Goal: Task Accomplishment & Management: Manage account settings

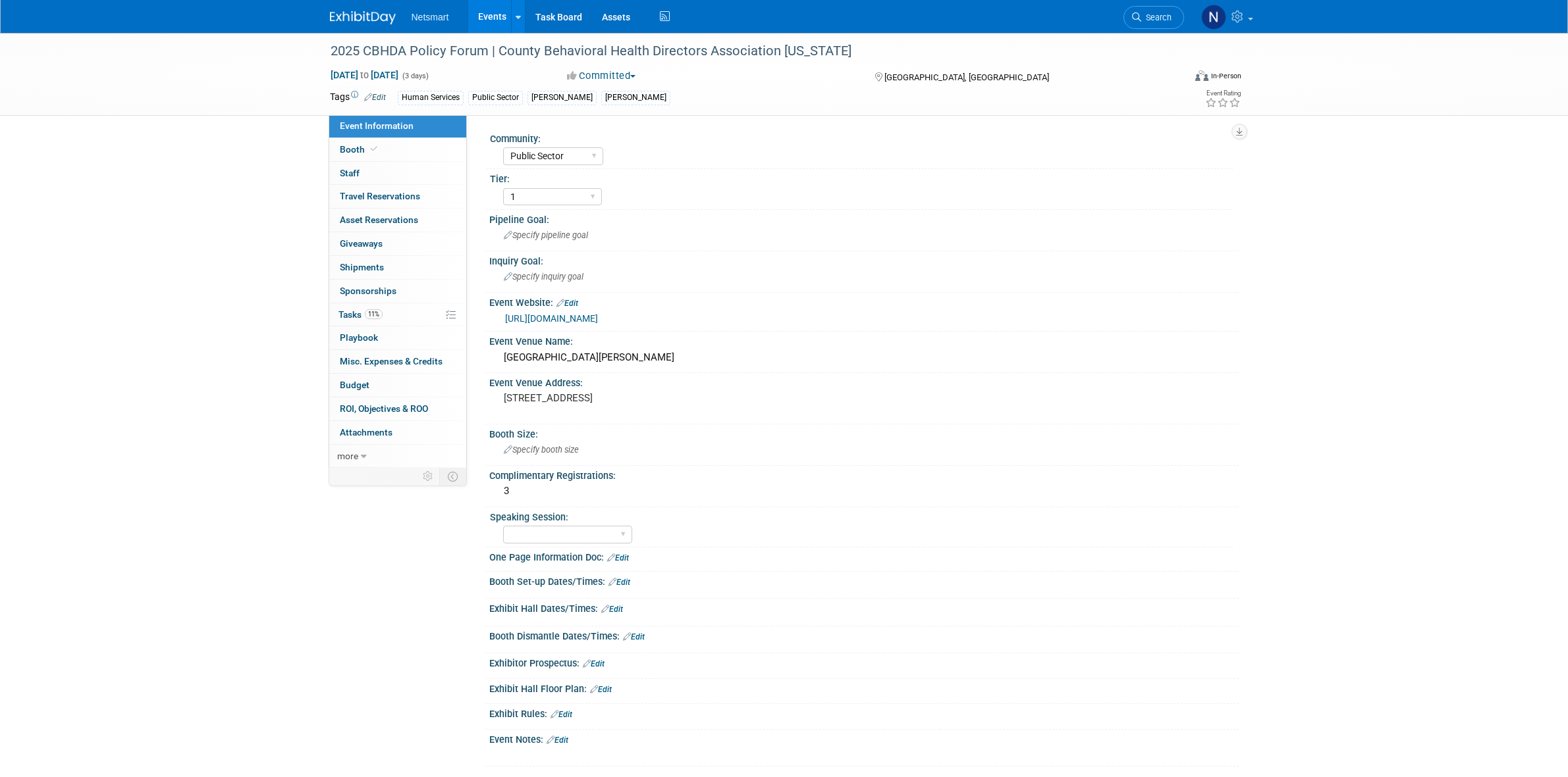
select select "Public Sector"
select select "1"
click at [1144, 17] on span "Search" at bounding box center [1156, 18] width 30 height 10
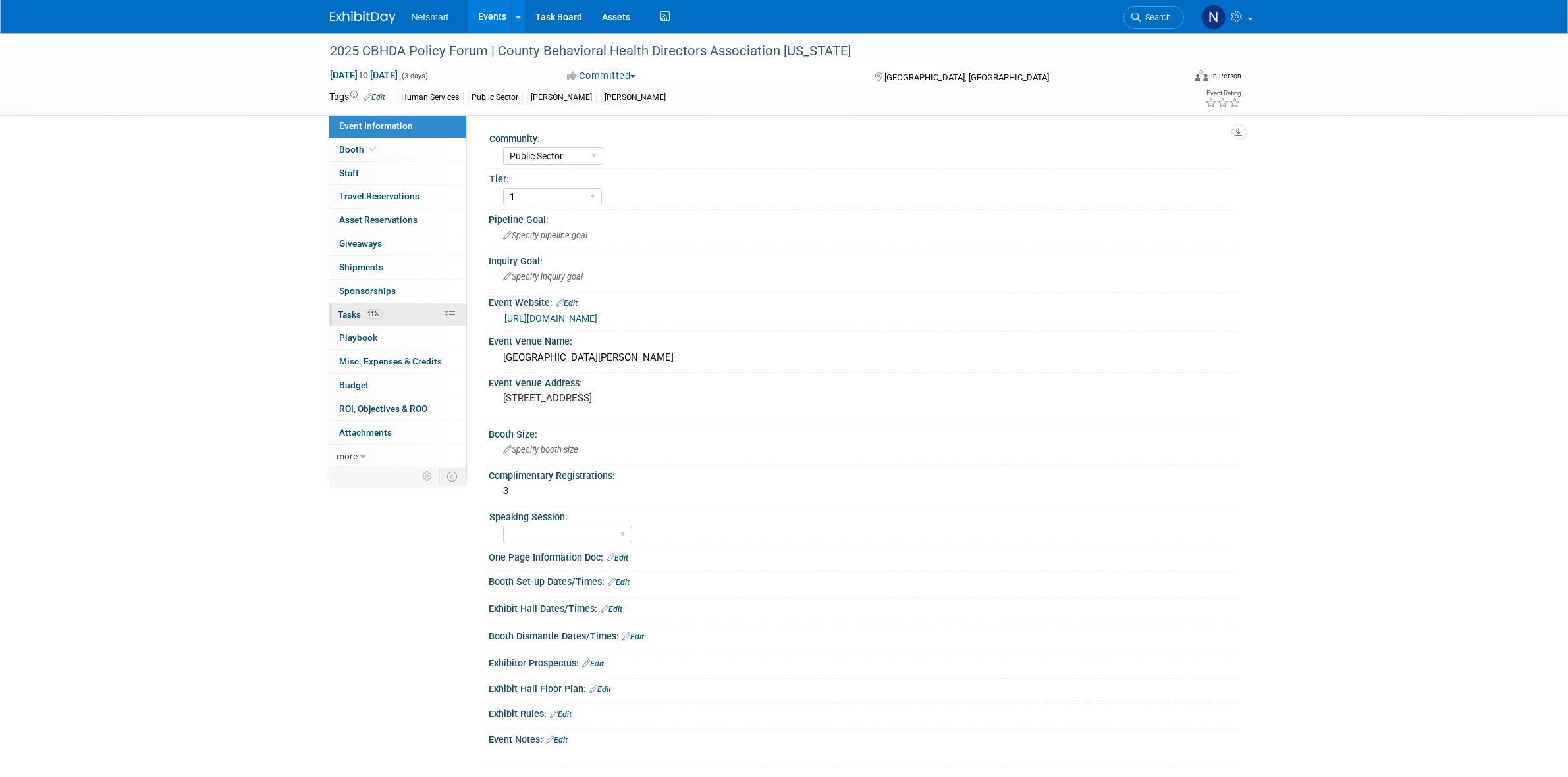
click at [405, 317] on link "11% Tasks 11%" at bounding box center [397, 315] width 137 height 23
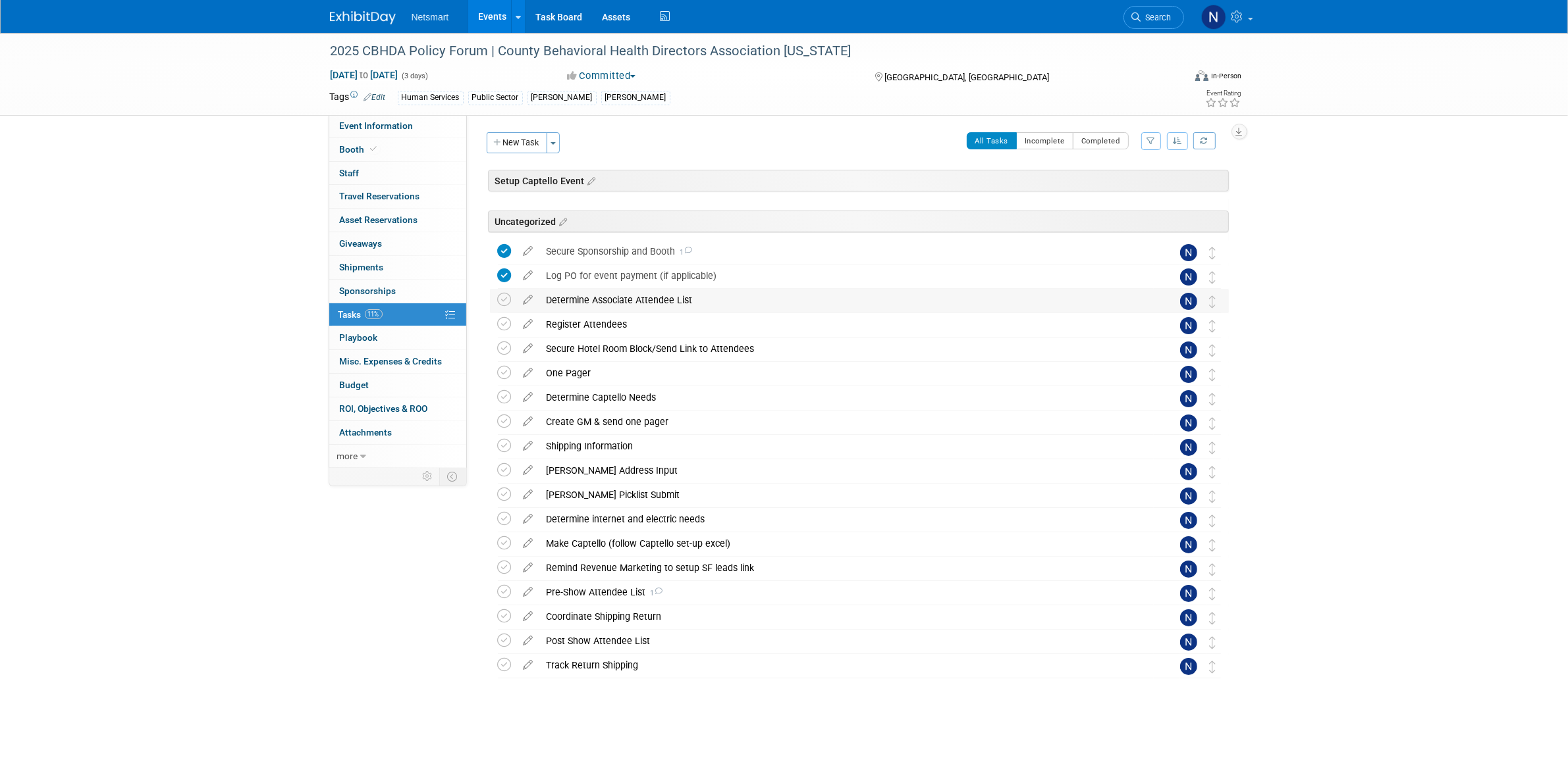
click at [636, 300] on div "Determine Associate Attendee List" at bounding box center [847, 300] width 614 height 23
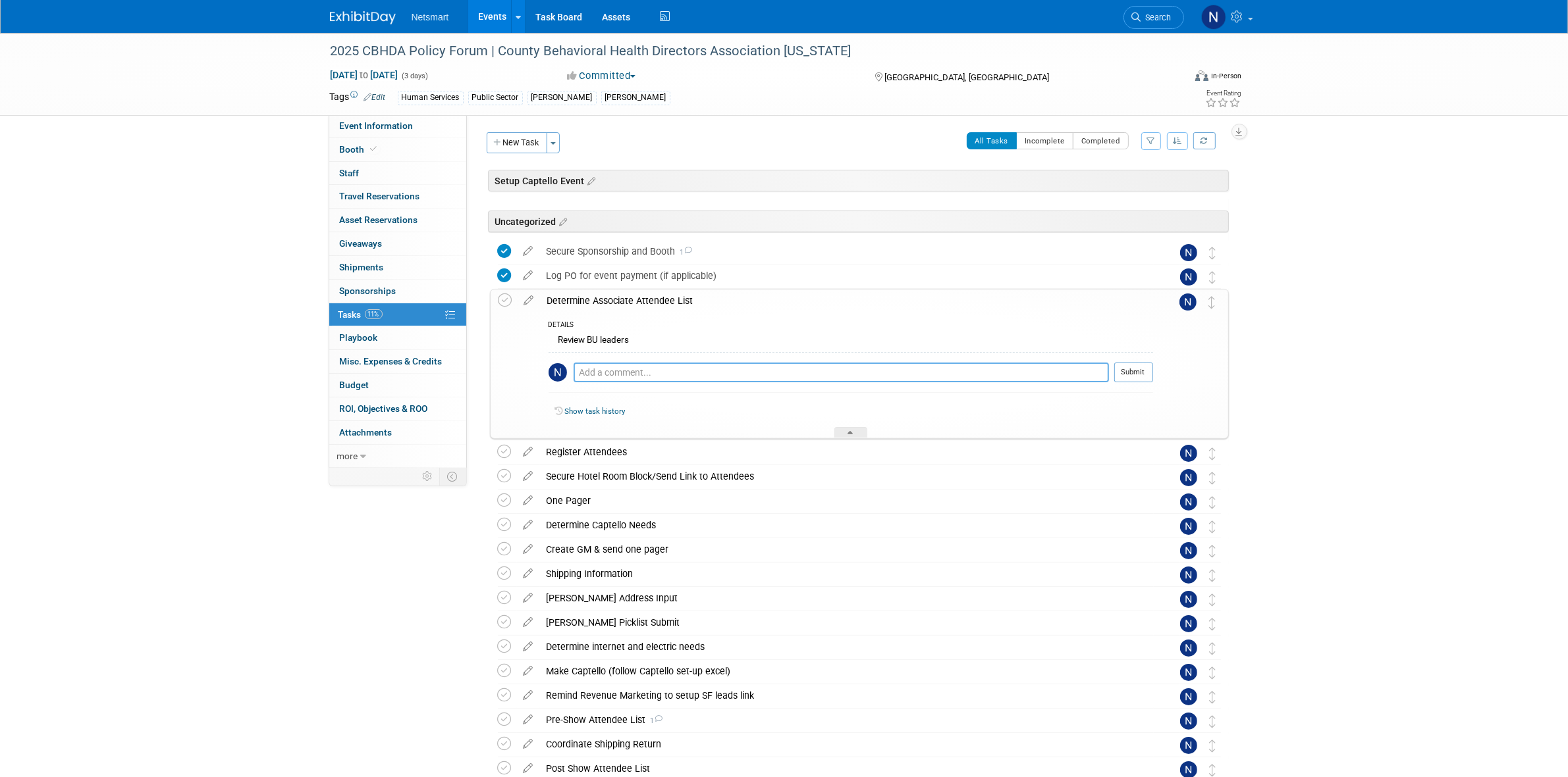
click at [606, 368] on textarea at bounding box center [841, 373] width 535 height 20
click at [597, 373] on textarea "Jill V, Mike Brand, Mark Van Horn" at bounding box center [841, 372] width 535 height 19
type textarea "Jill Vogel, Mike Brand, Mark Van Horn"
click at [1131, 371] on button "Submit" at bounding box center [1133, 373] width 39 height 20
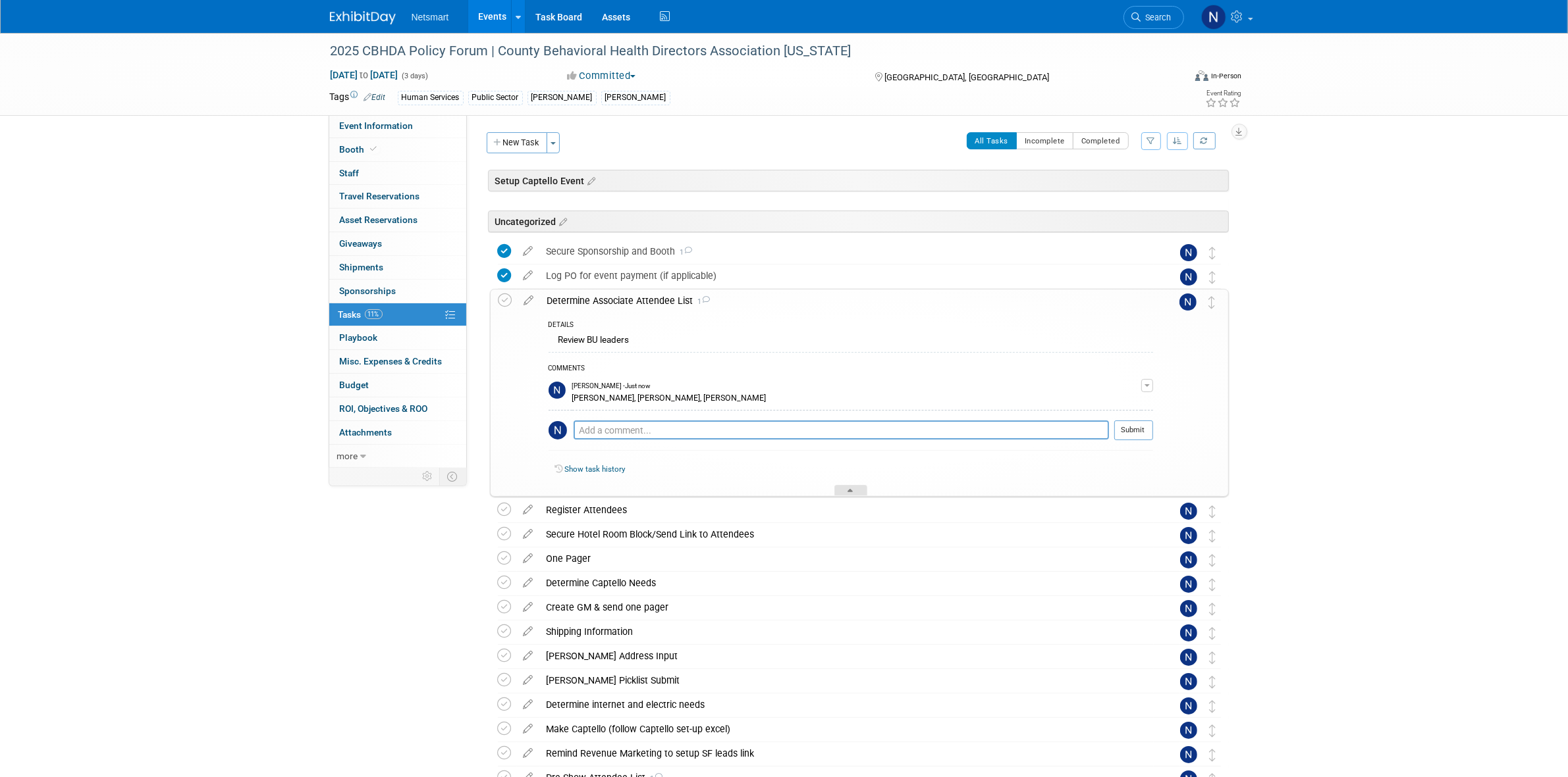
click at [854, 491] on div at bounding box center [850, 490] width 33 height 11
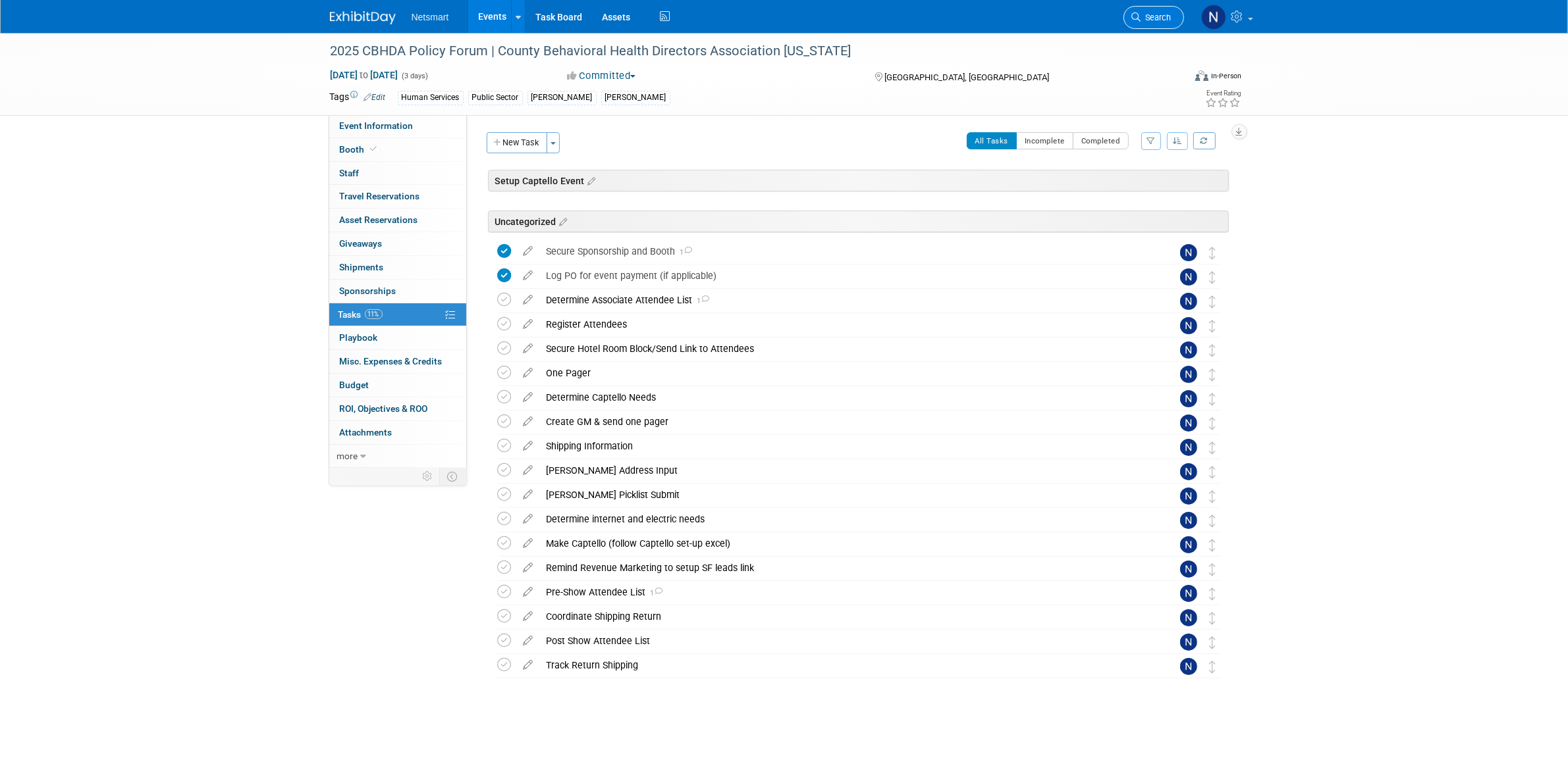
click at [1147, 17] on span "Search" at bounding box center [1156, 18] width 30 height 10
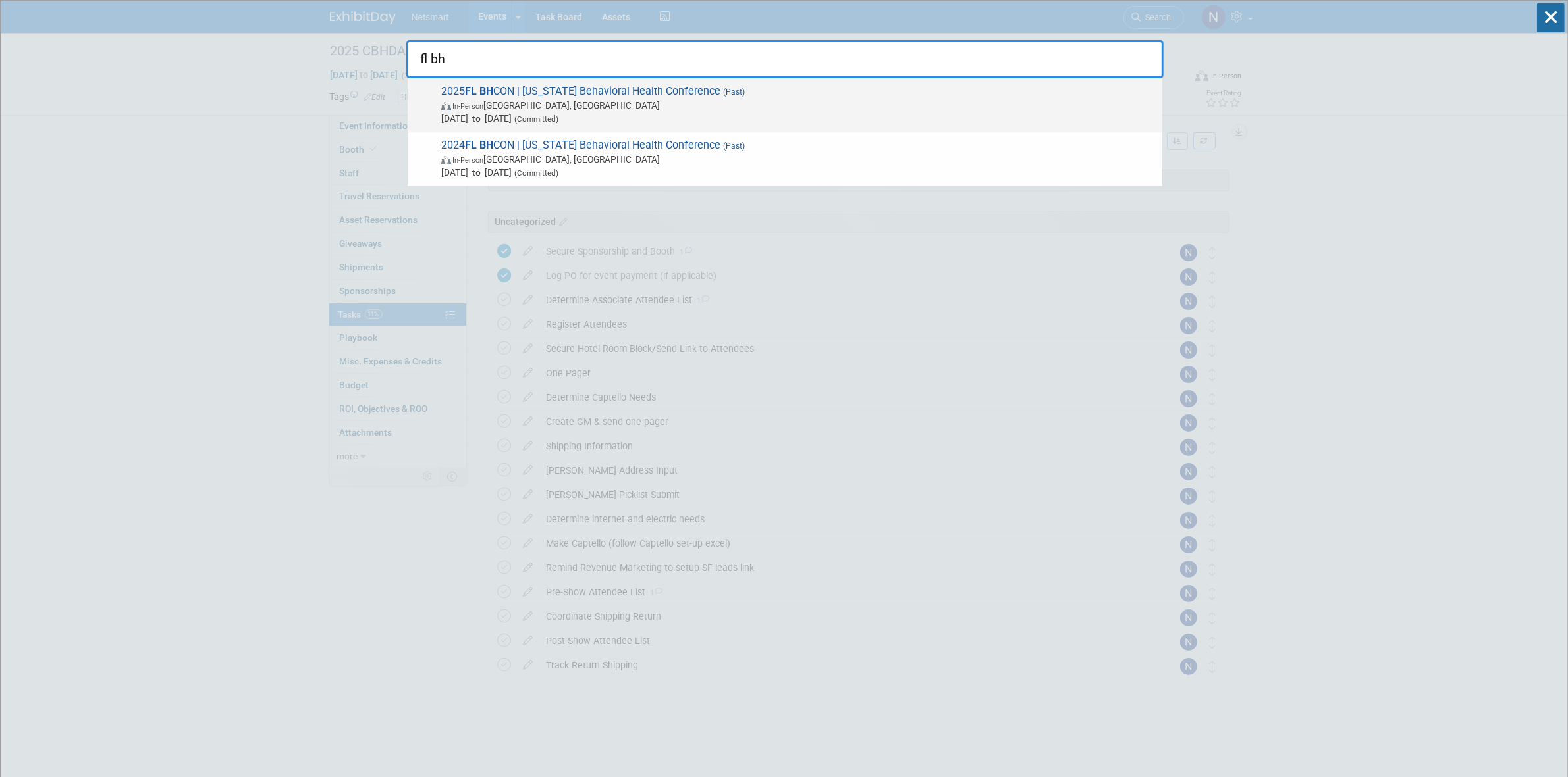
type input "fl bh"
click at [756, 90] on span "2025 FL BH CON | Florida Behavioral Health Conference (Past) In-Person Orlando,…" at bounding box center [797, 105] width 719 height 40
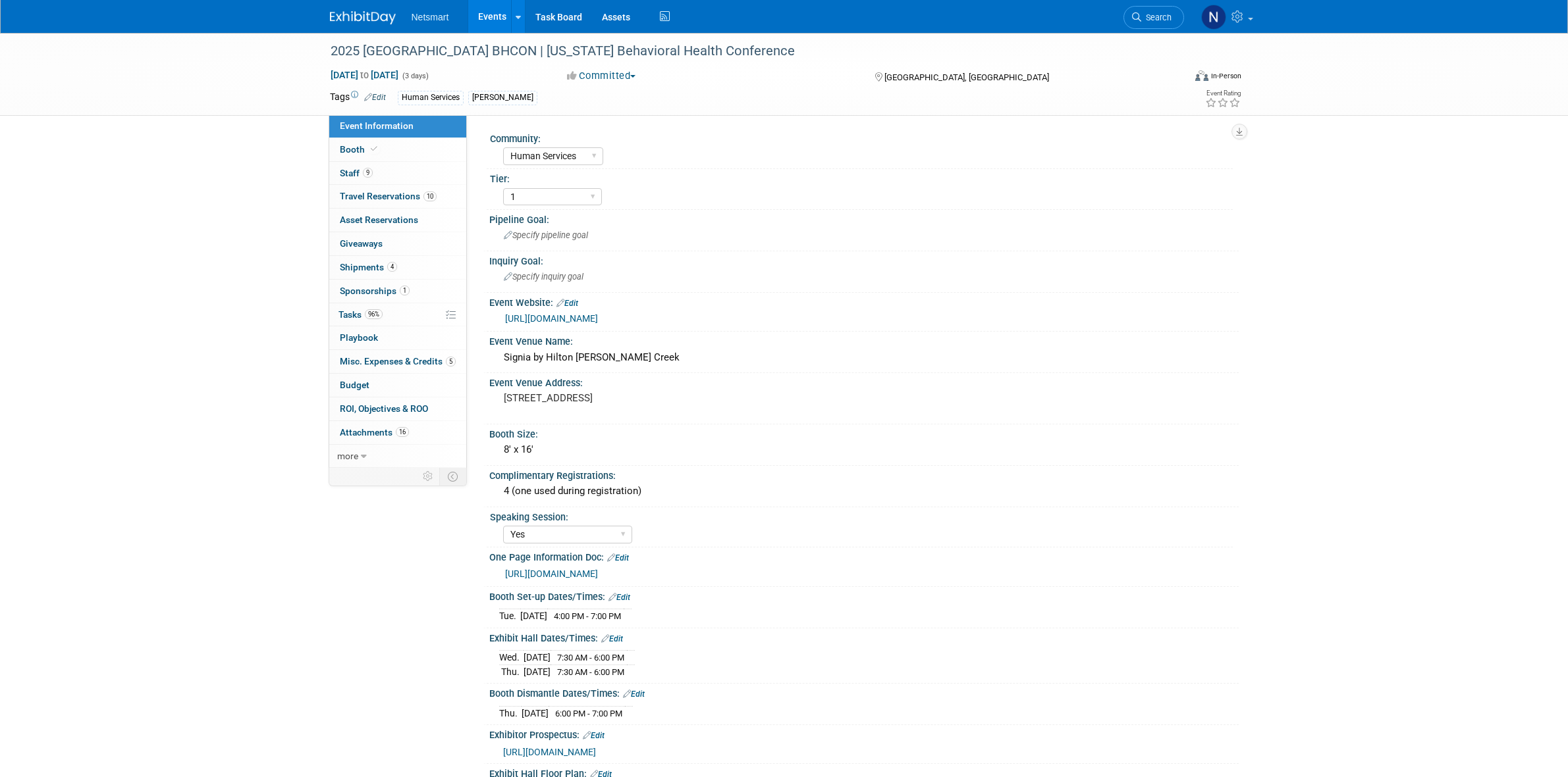
select select "Human Services"
select select "1"
select select "Yes"
click at [400, 311] on link "96% Tasks 96%" at bounding box center [397, 315] width 137 height 23
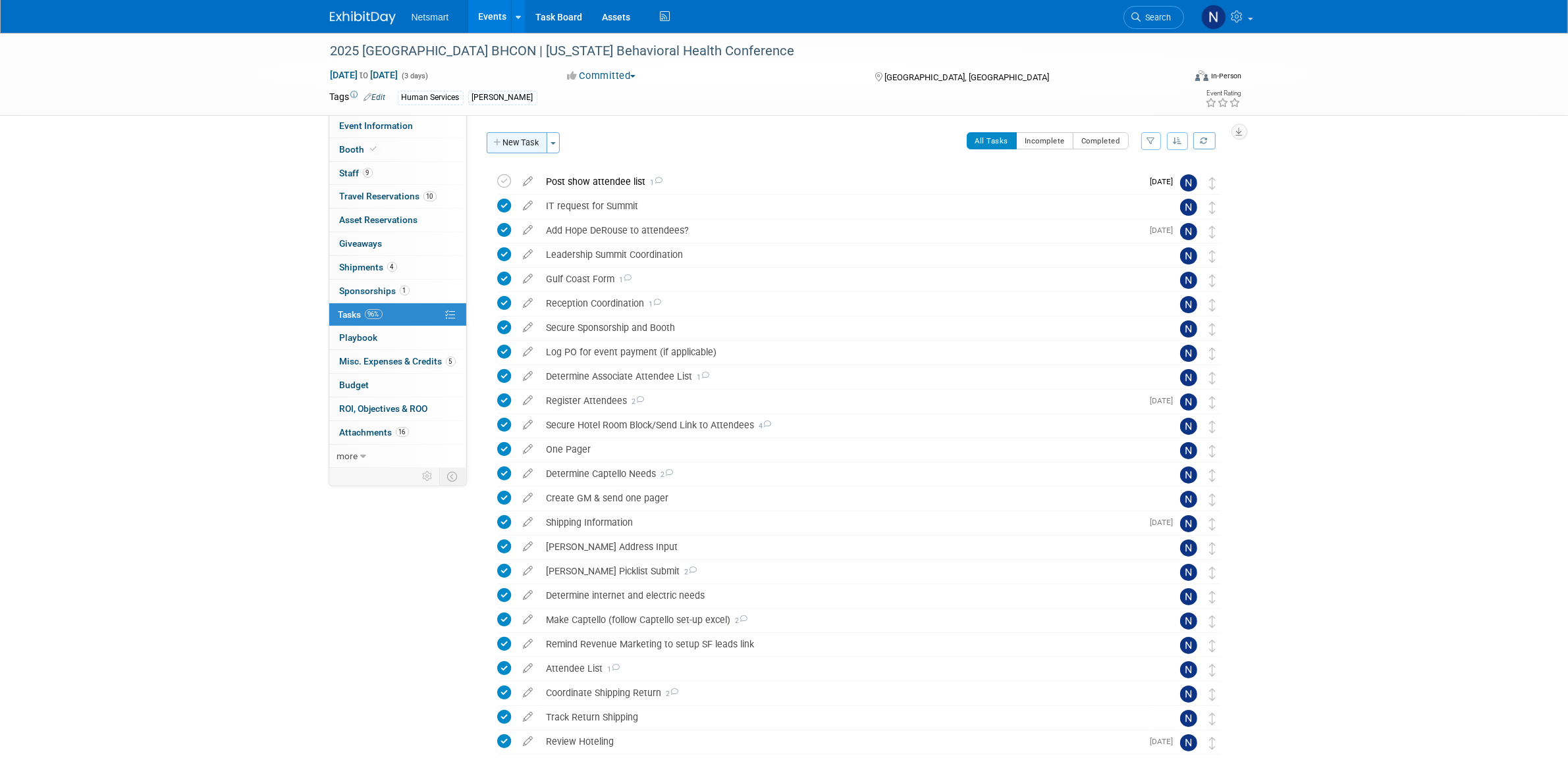
click at [510, 146] on button "New Task" at bounding box center [517, 142] width 60 height 21
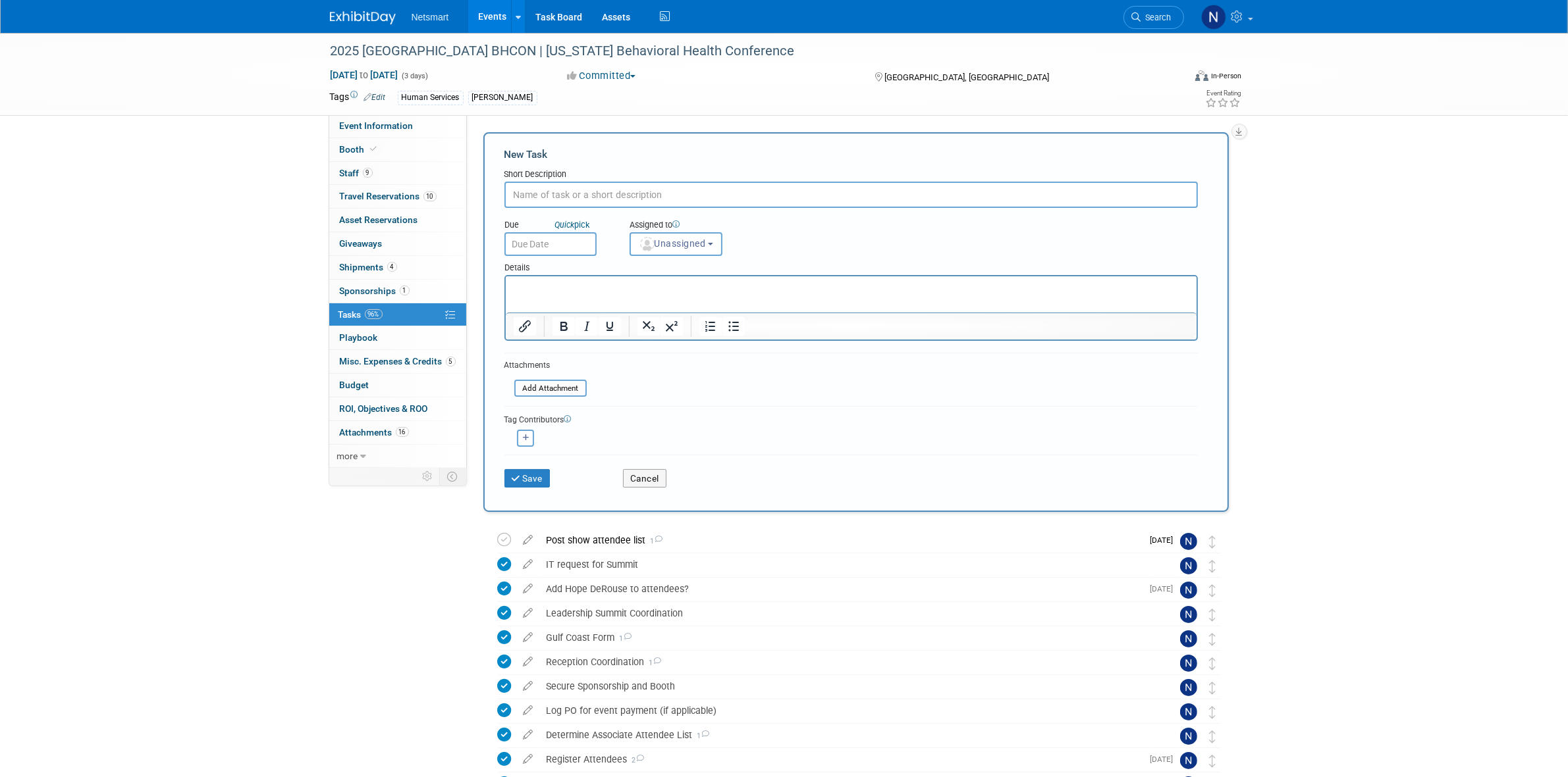
click at [602, 193] on input "text" at bounding box center [851, 194] width 694 height 26
type input "PO (Summit & Reception)"
click at [689, 244] on span "Unassigned" at bounding box center [672, 244] width 67 height 11
click at [680, 275] on input "text" at bounding box center [715, 275] width 165 height 23
type input "nin"
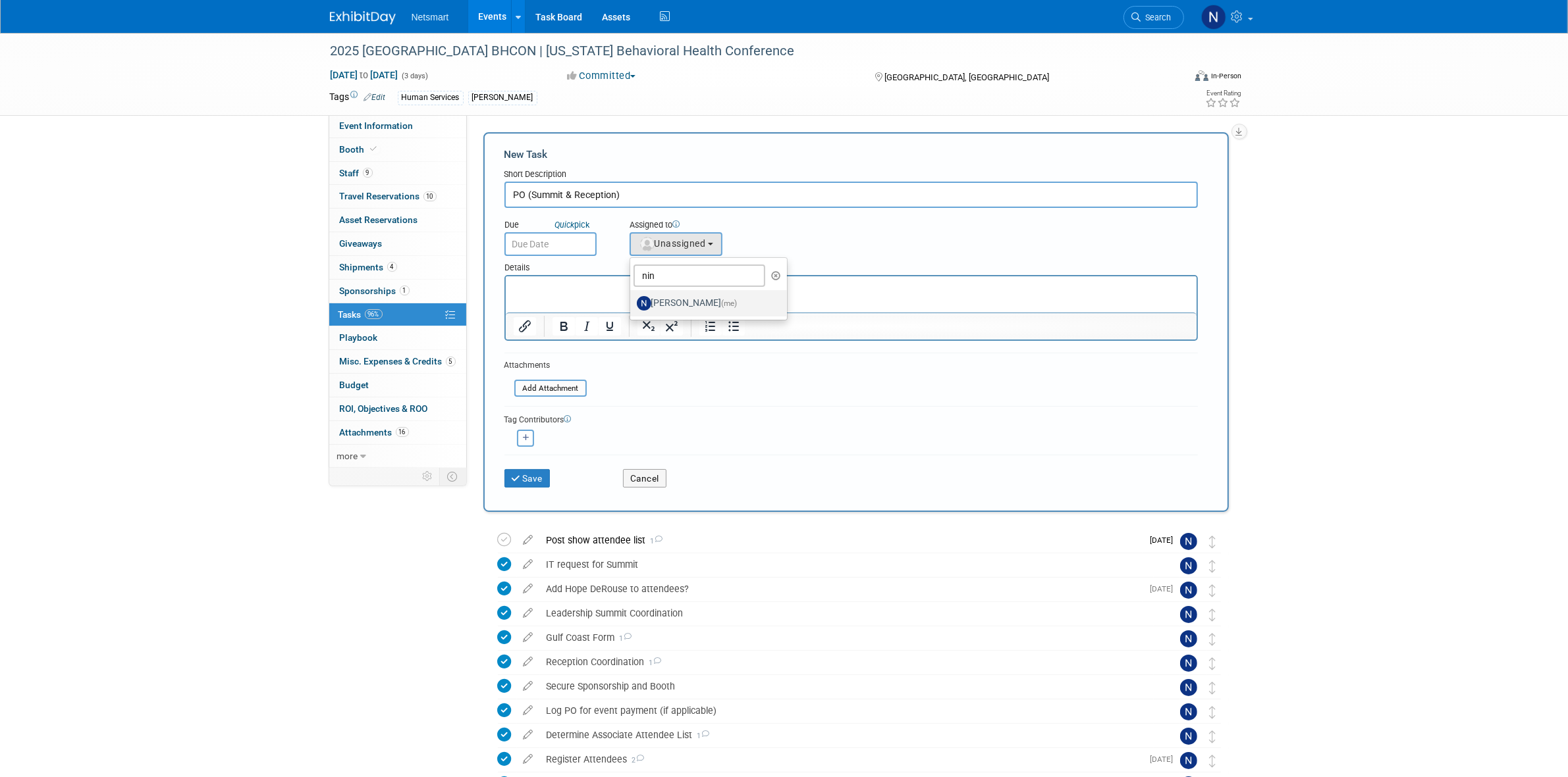
drag, startPoint x: 663, startPoint y: 298, endPoint x: 96, endPoint y: 2, distance: 639.6
click at [663, 298] on label "[PERSON_NAME] (me)" at bounding box center [705, 303] width 137 height 21
click at [632, 298] on input "[PERSON_NAME] (me)" at bounding box center [627, 301] width 8 height 8
select select "a52b5e8a-b2fd-4a4e-8599-2a3670a086e7"
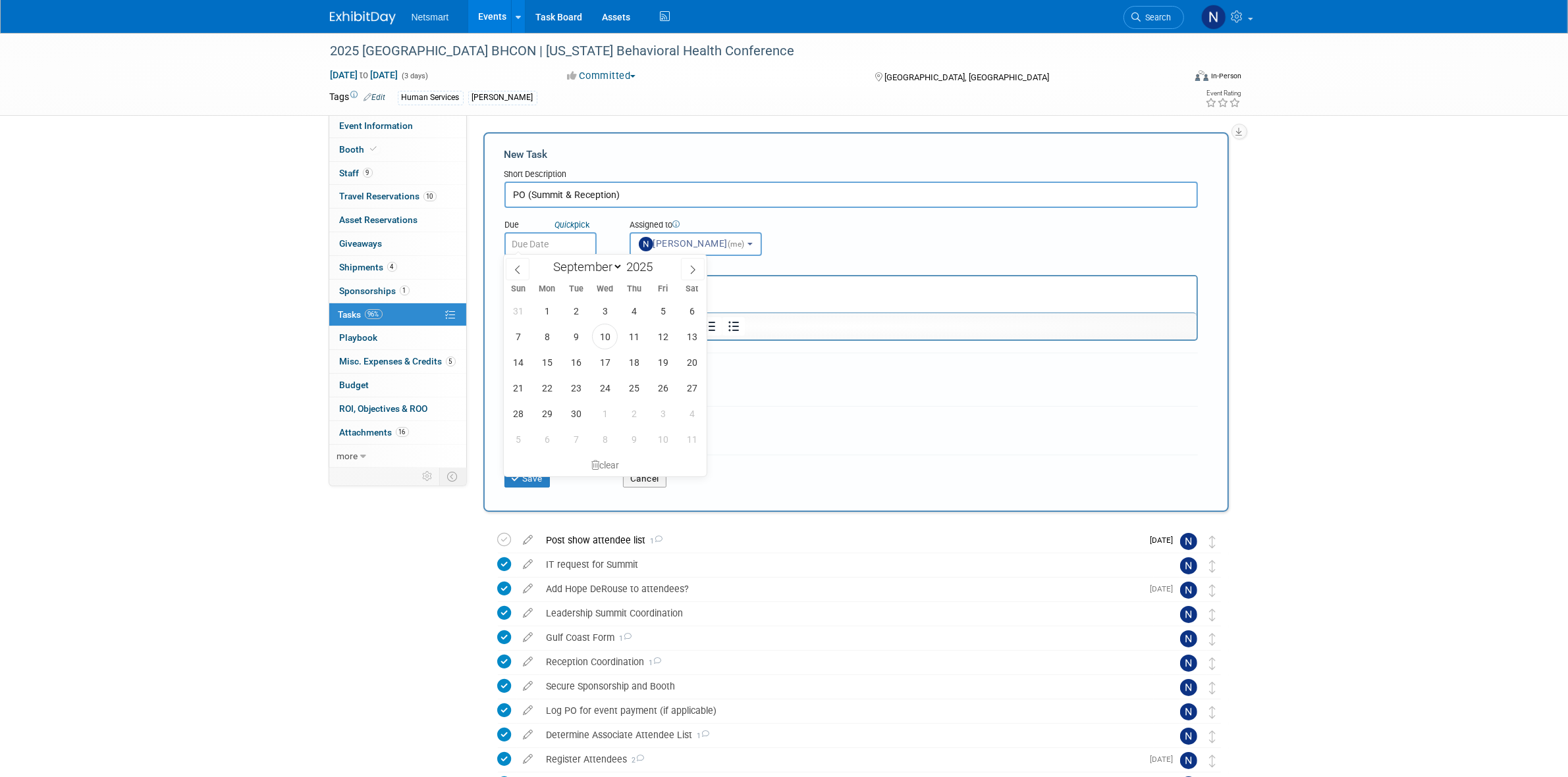
click at [567, 247] on body "Netsmart Events Add Event Bulk Upload Events Shareable Event Boards Recently Vi…" at bounding box center [784, 388] width 1568 height 777
click at [602, 392] on span "24" at bounding box center [605, 388] width 26 height 26
type input "[DATE]"
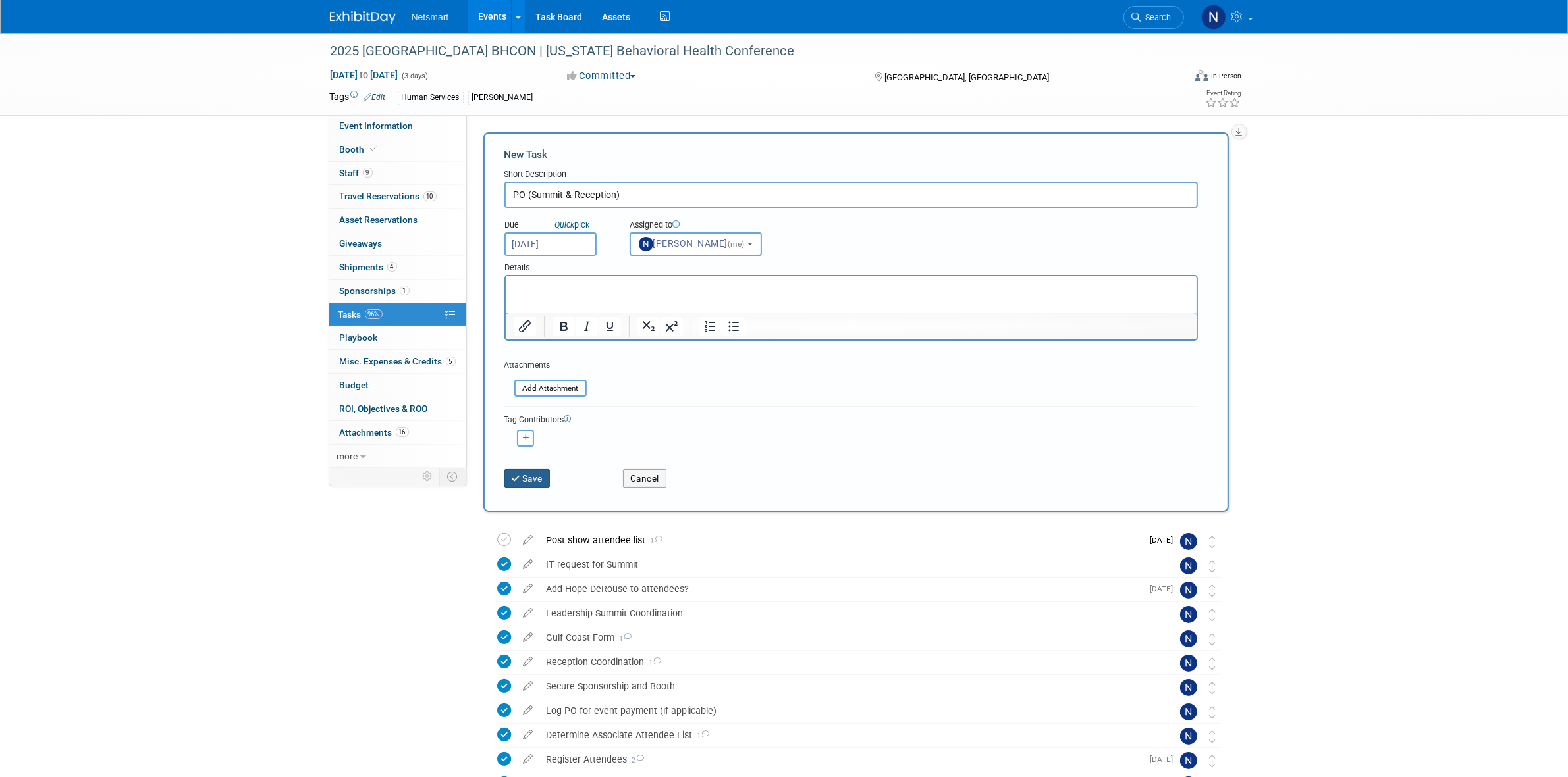
click at [532, 482] on button "Save" at bounding box center [527, 478] width 46 height 18
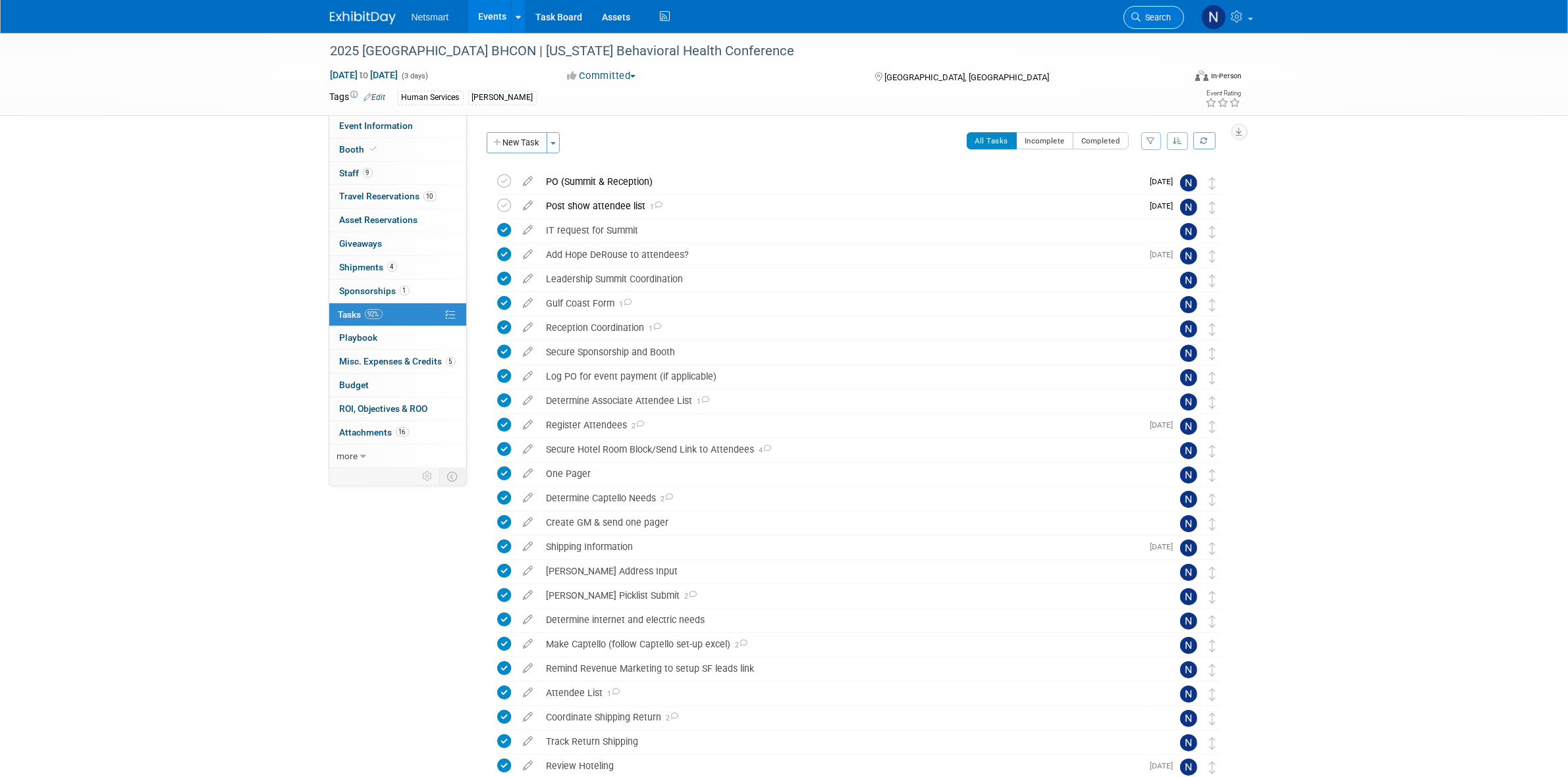
click at [1143, 14] on span "Search" at bounding box center [1156, 18] width 30 height 10
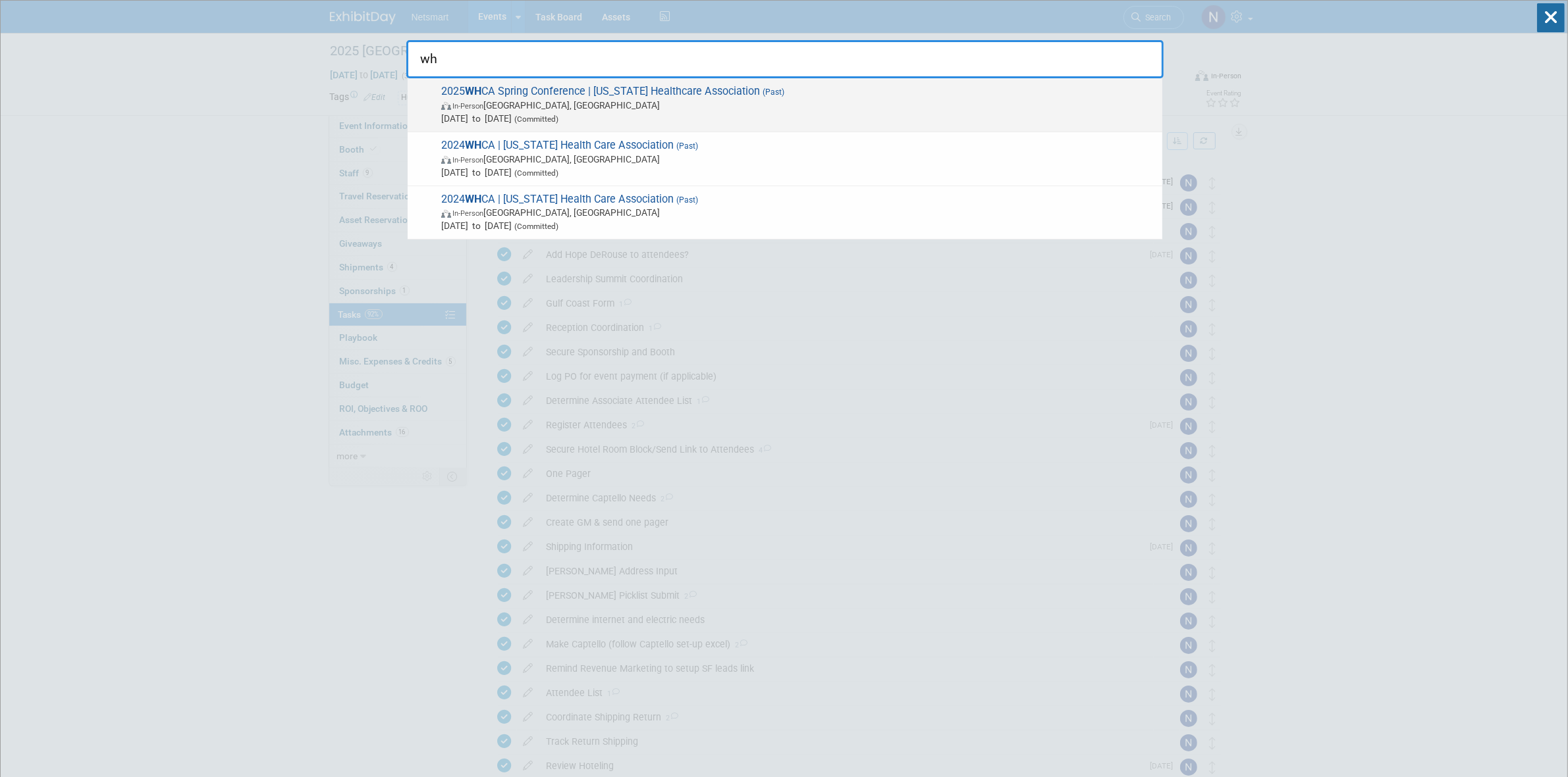
type input "wh"
click at [637, 113] on span "[DATE] to [DATE] (Committed)" at bounding box center [798, 119] width 714 height 13
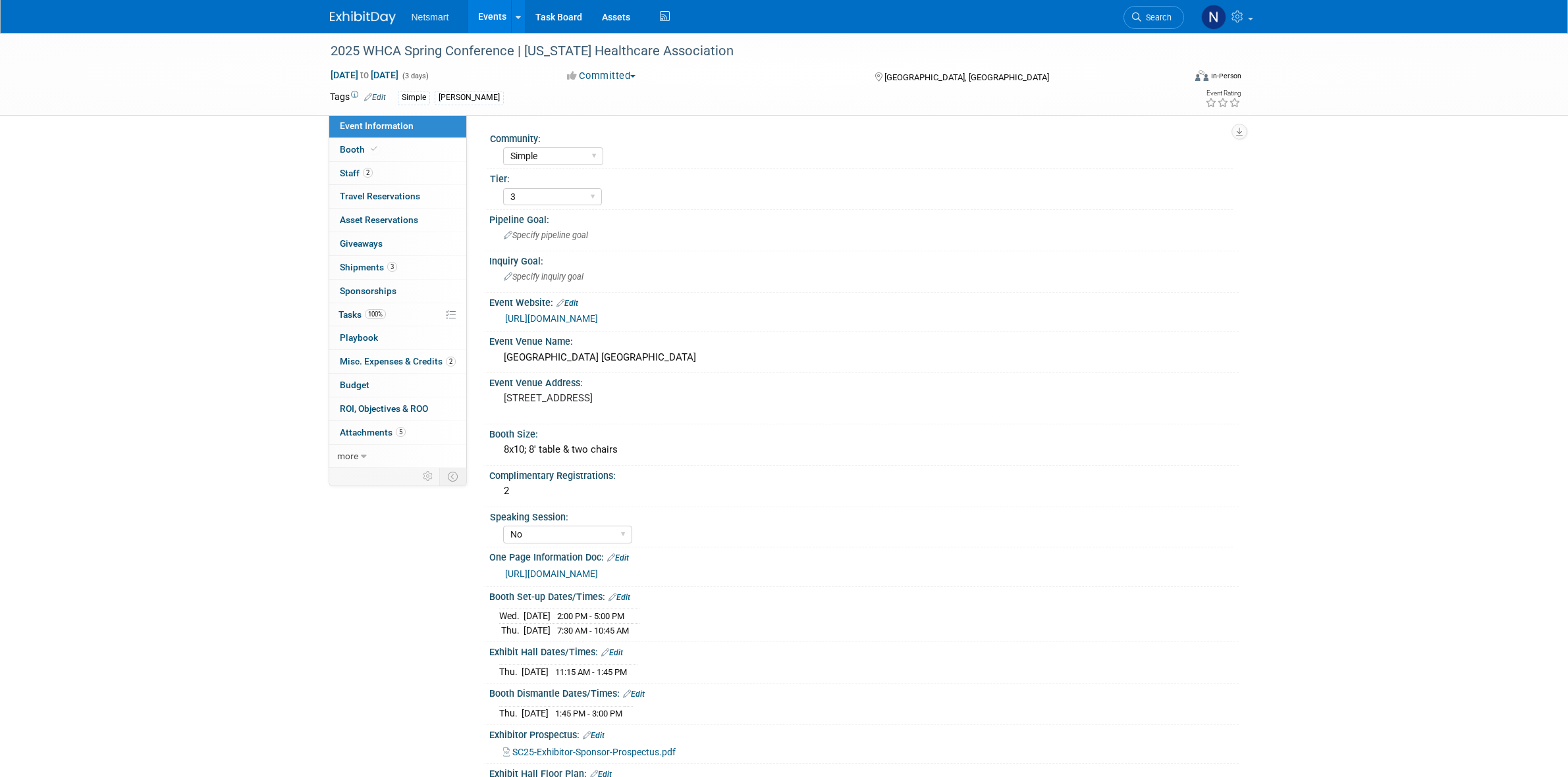
select select "Simple"
select select "3"
select select "No"
click at [410, 168] on link "2 Staff 2" at bounding box center [397, 173] width 137 height 23
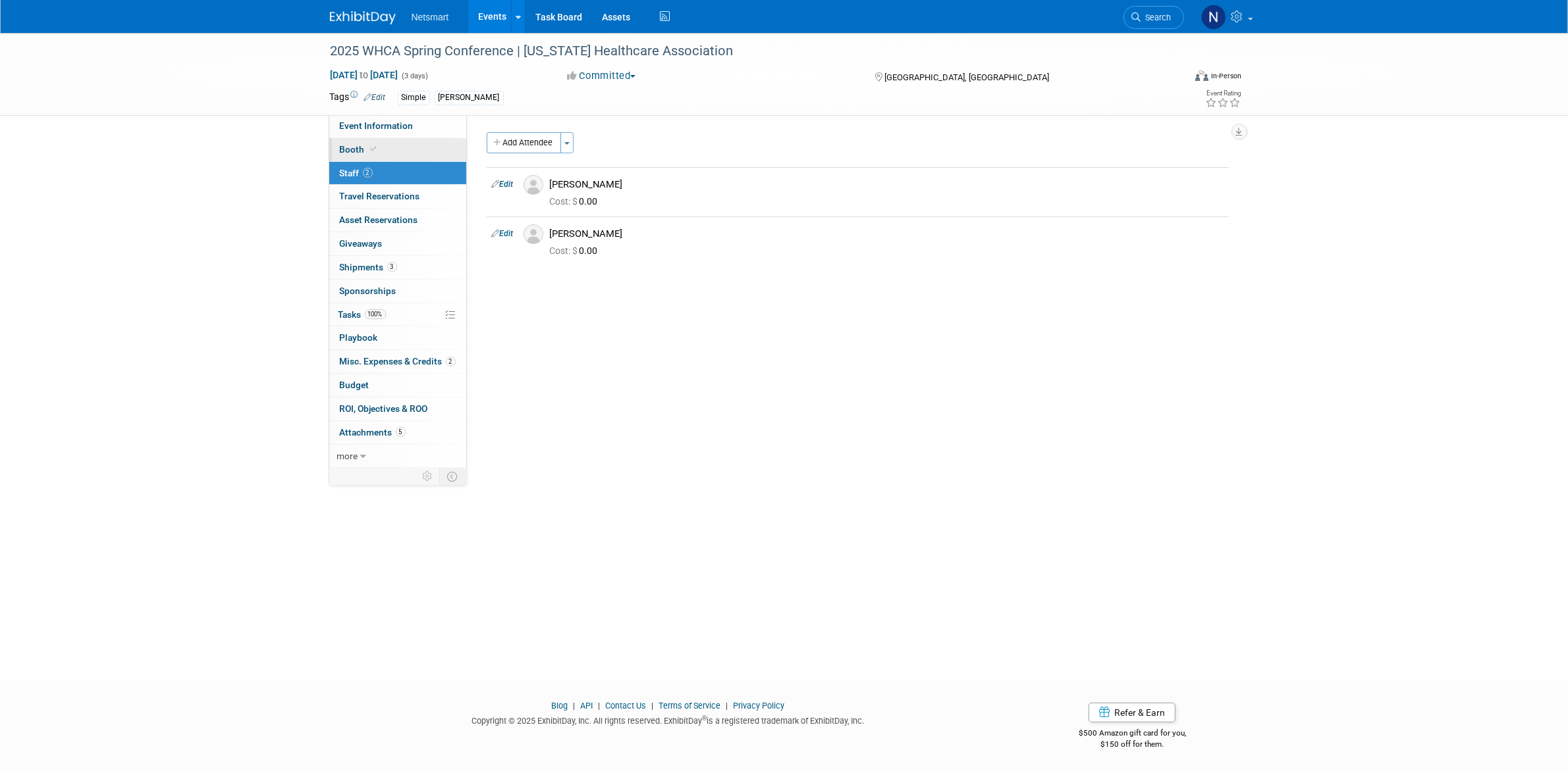
click at [410, 152] on link "Booth" at bounding box center [397, 150] width 137 height 23
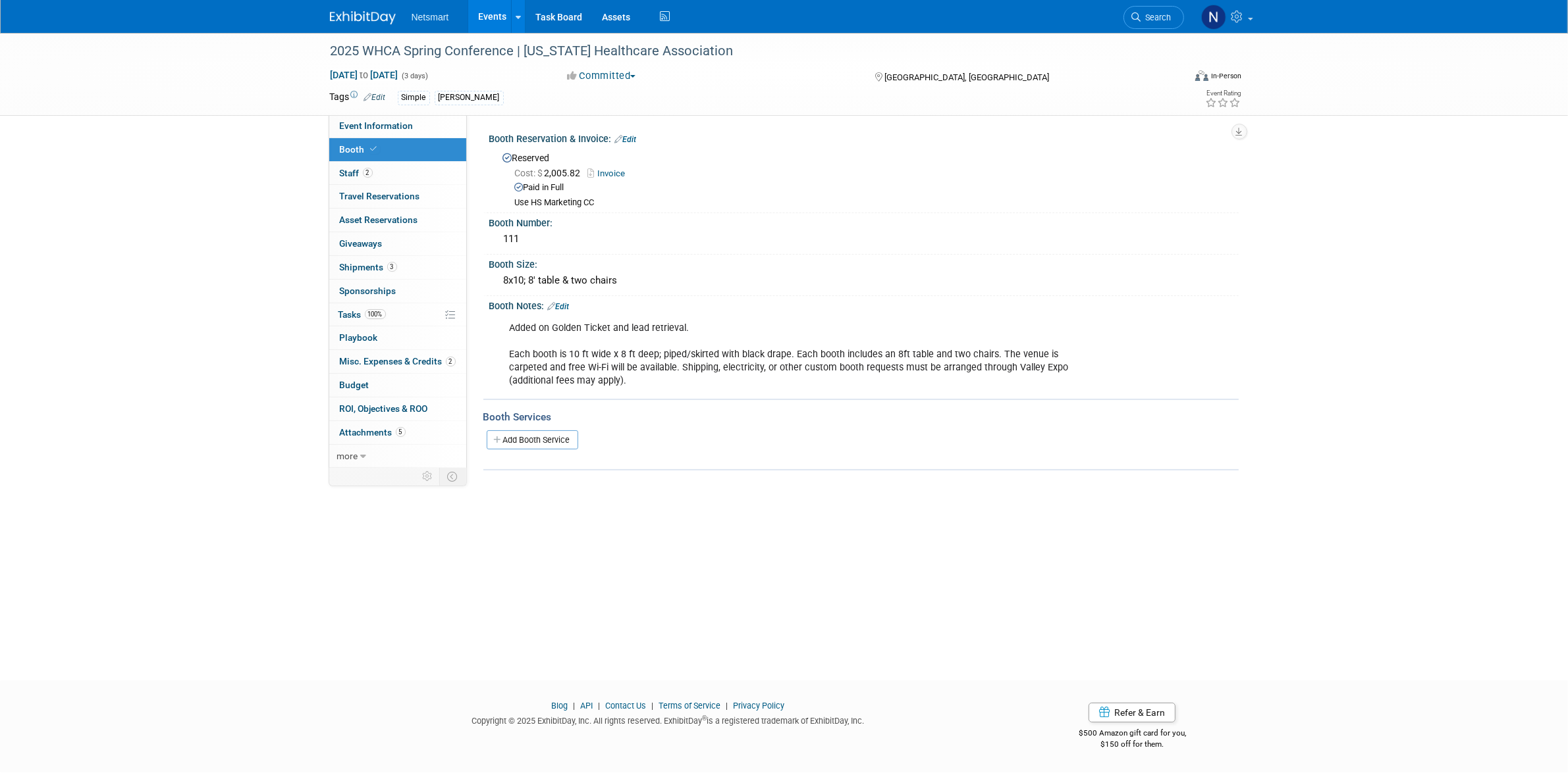
click at [614, 172] on link "Invoice" at bounding box center [610, 173] width 44 height 10
click at [390, 358] on span "Misc. Expenses & Credits 2" at bounding box center [398, 361] width 116 height 11
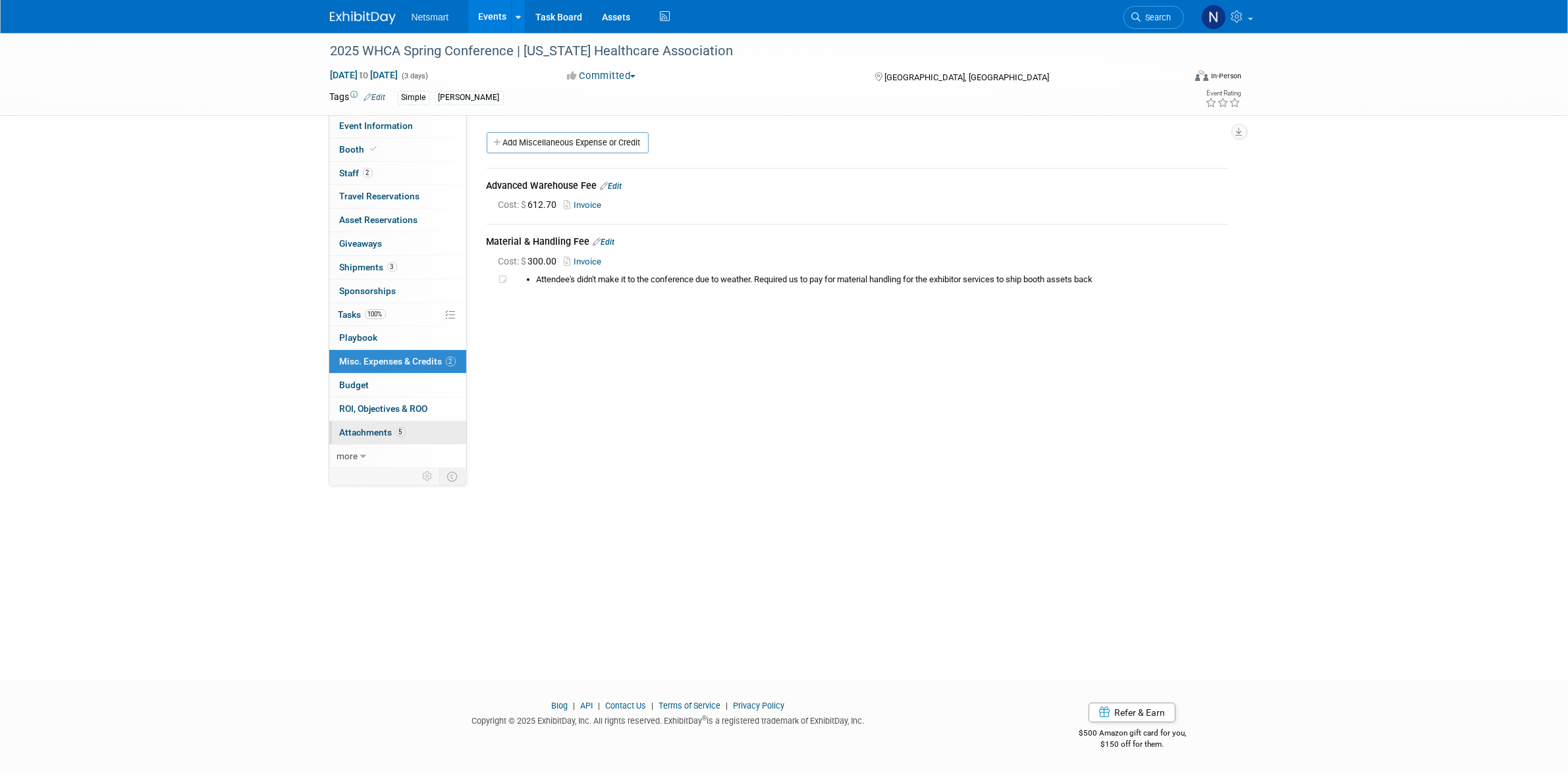
click at [368, 423] on link "5 Attachments 5" at bounding box center [397, 433] width 137 height 23
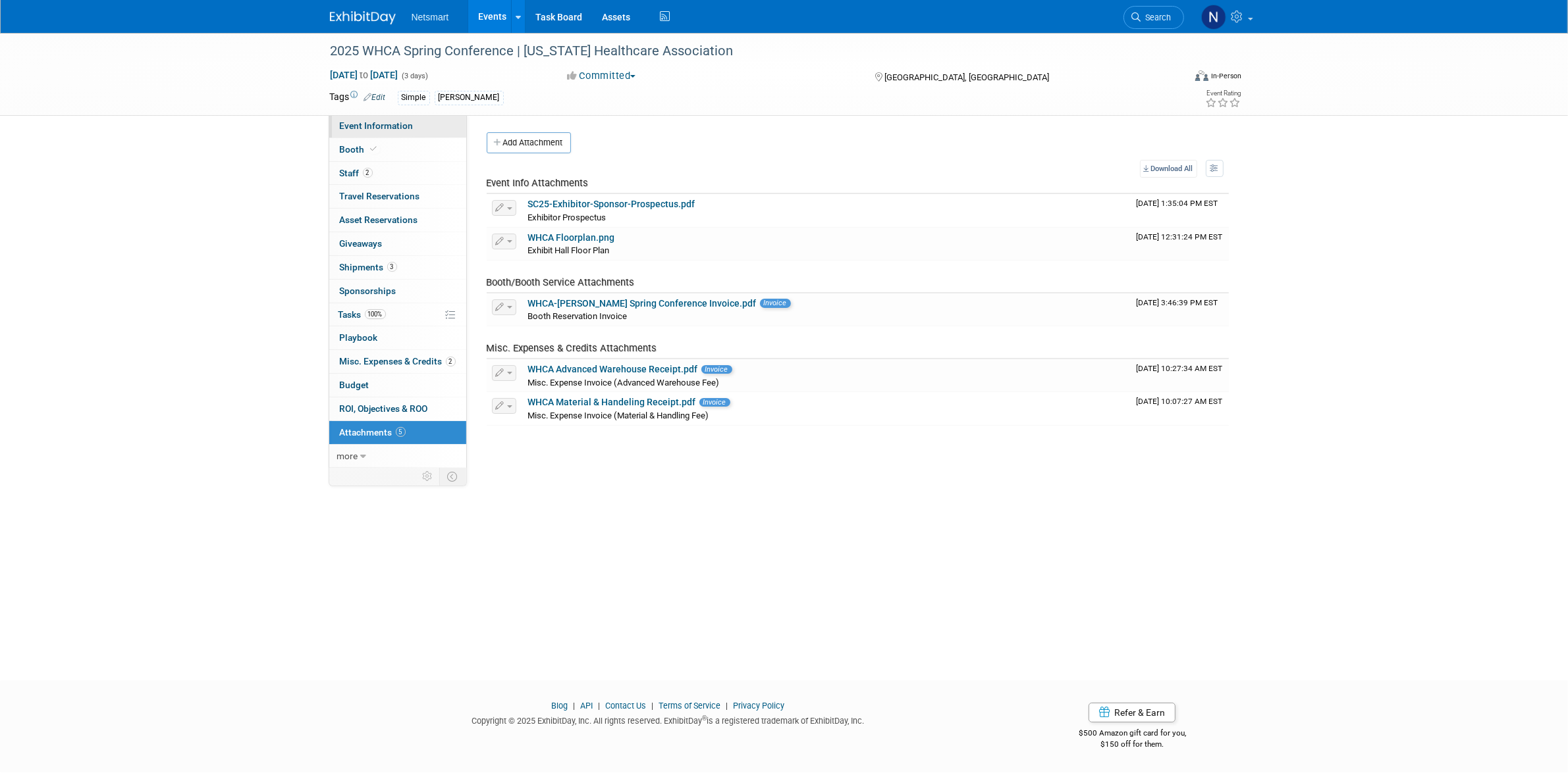
click at [377, 121] on span "Event Information" at bounding box center [377, 126] width 74 height 11
select select "Simple"
select select "3"
select select "No"
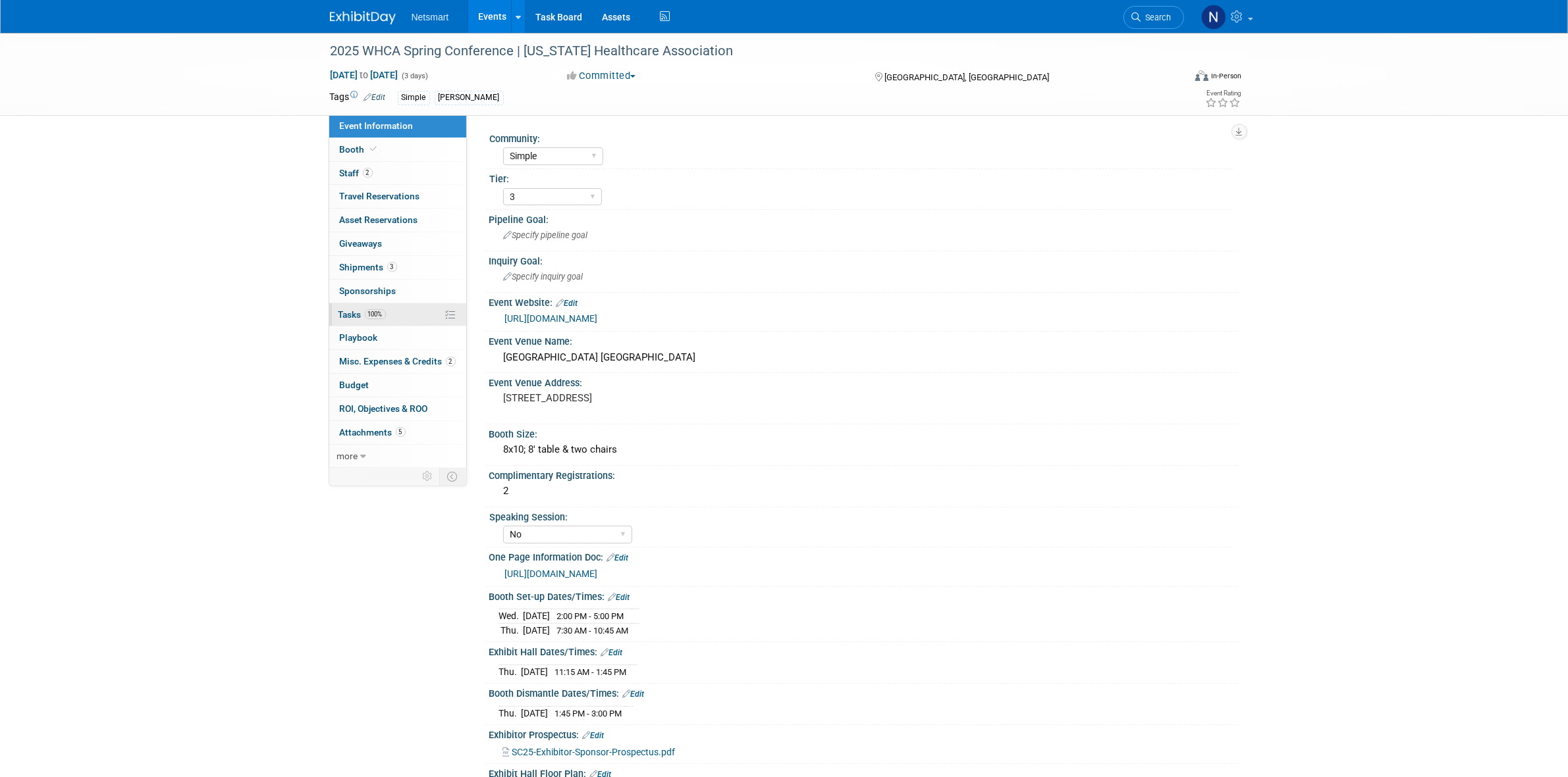
click at [377, 315] on span "100%" at bounding box center [374, 314] width 21 height 10
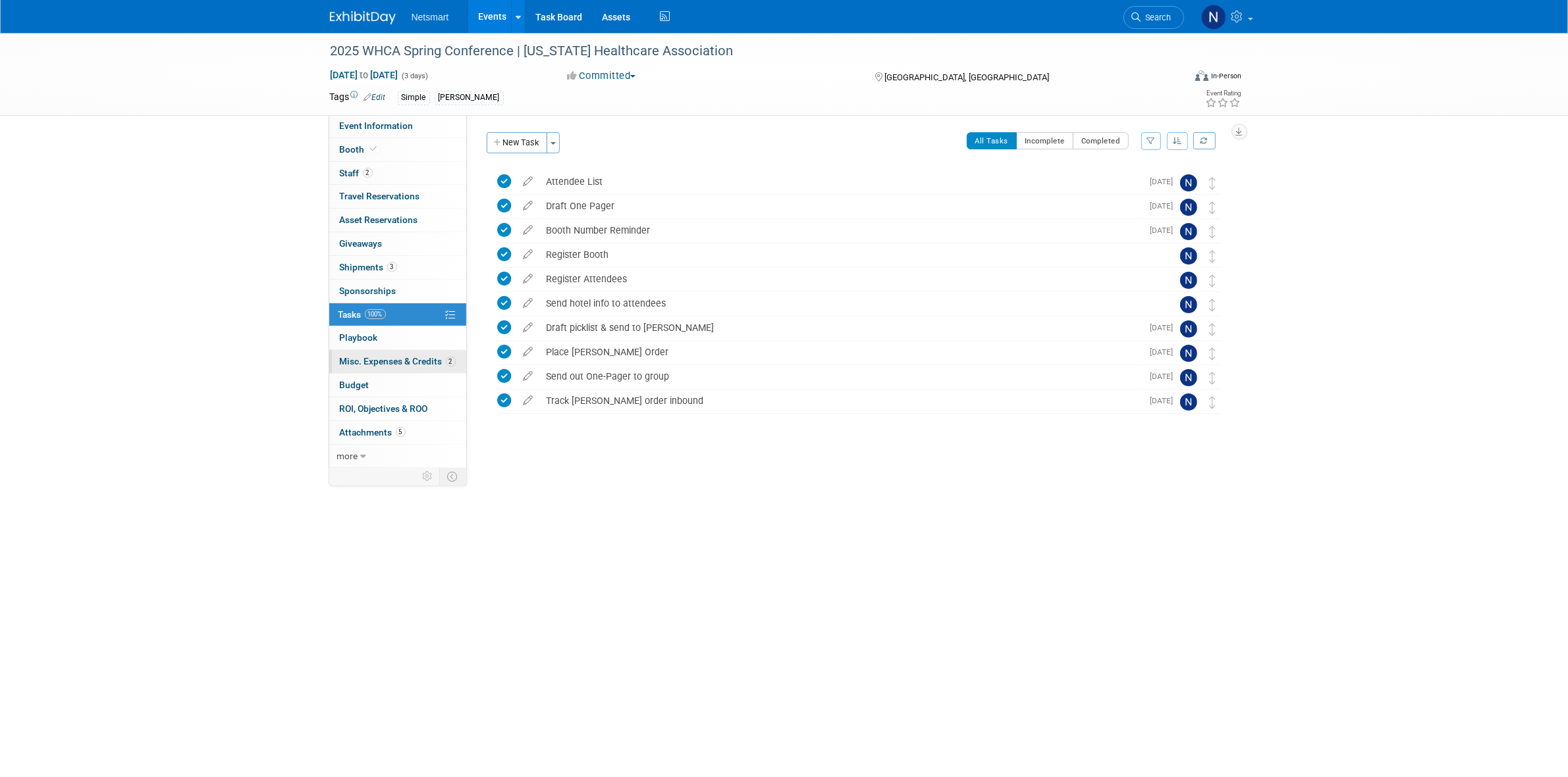
click at [399, 364] on span "Misc. Expenses & Credits 2" at bounding box center [398, 361] width 116 height 11
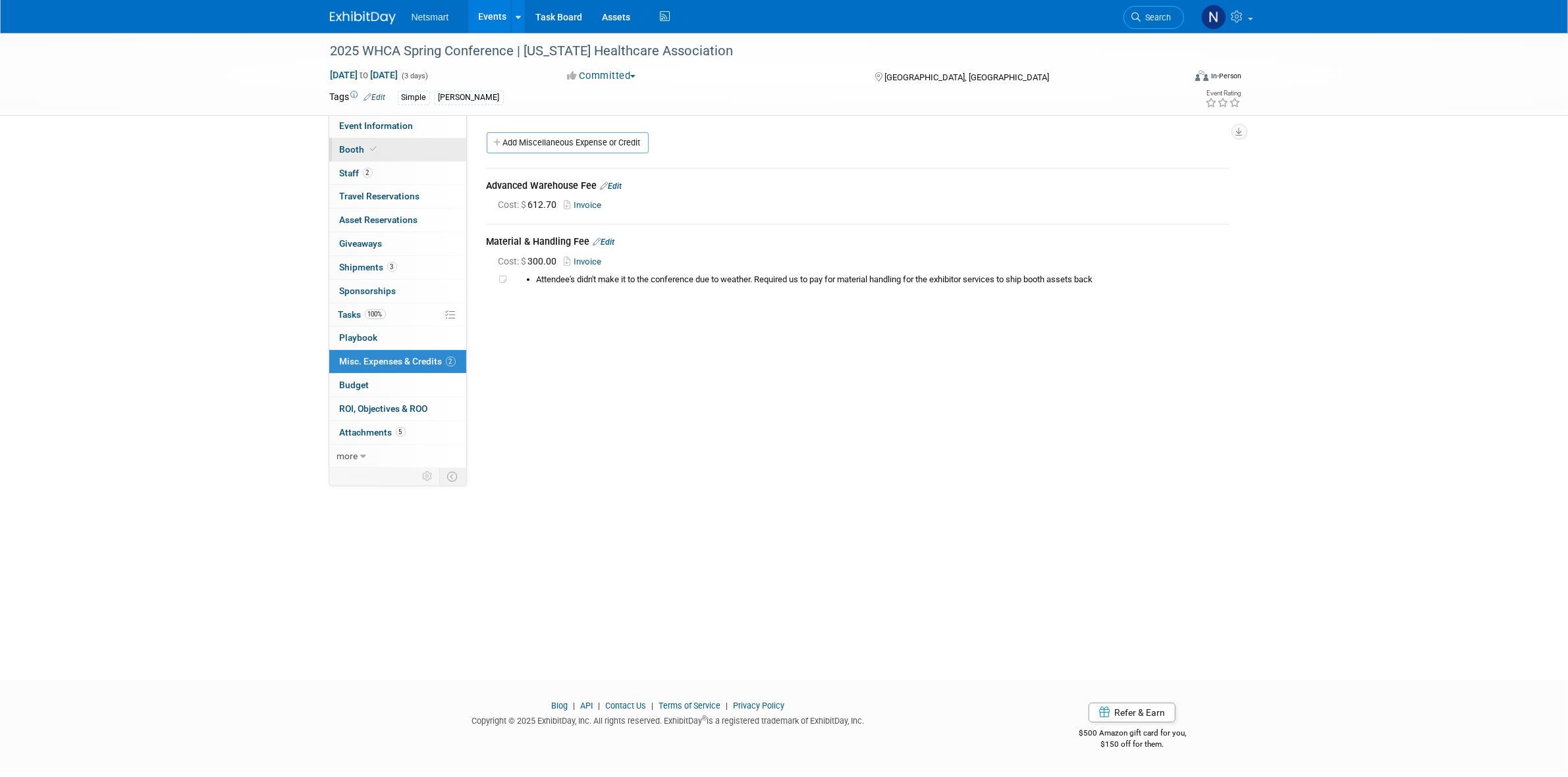
click at [372, 147] on icon at bounding box center [374, 149] width 7 height 8
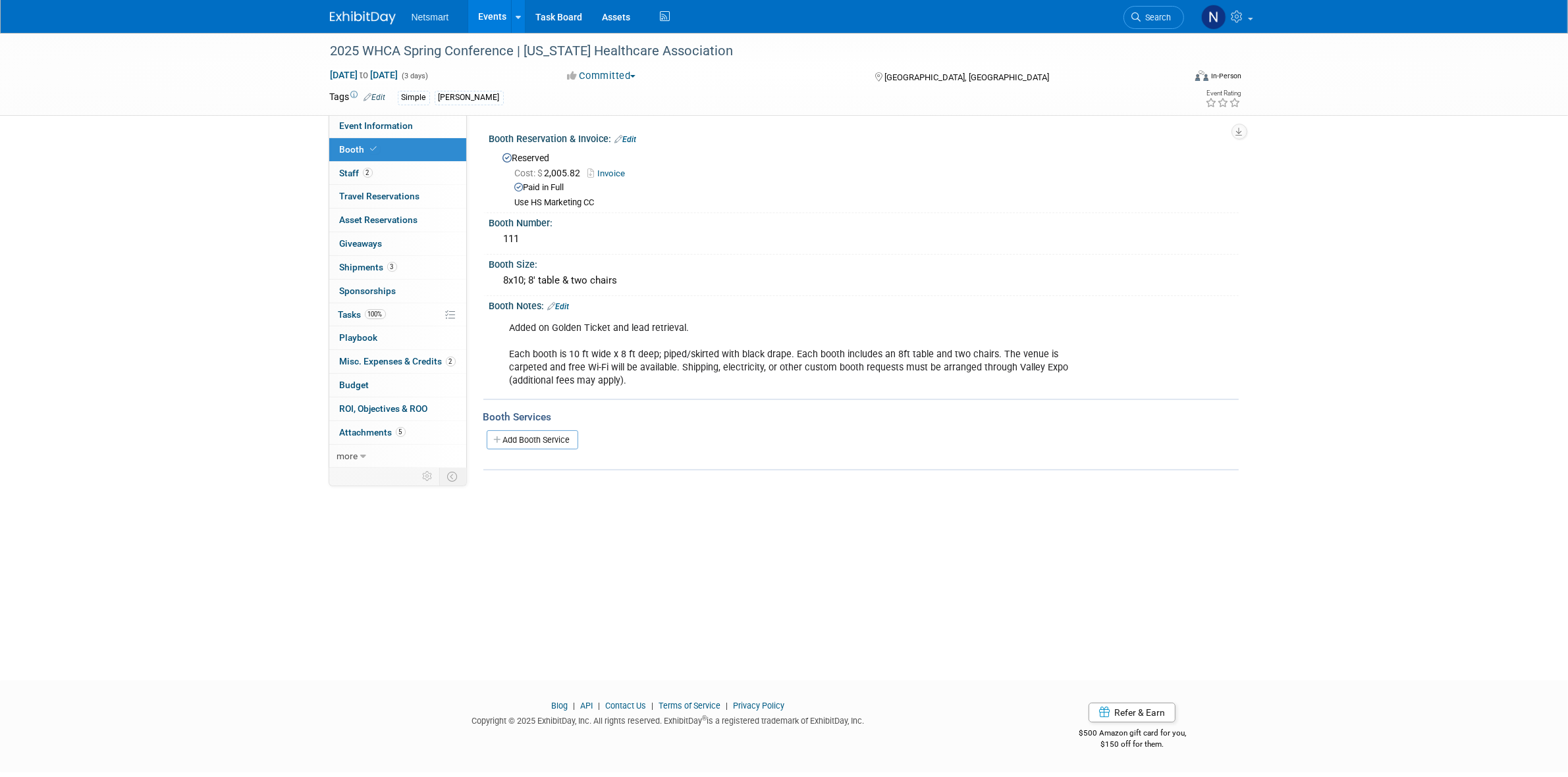
click at [619, 172] on link "Invoice" at bounding box center [610, 173] width 44 height 10
click at [226, 311] on div "2025 WHCA Spring Conference | Wisconsin Healthcare Association Apr 2, 2025 to A…" at bounding box center [784, 344] width 1568 height 624
click at [568, 566] on div "2025 WHCA Spring Conference | Wisconsin Healthcare Association Apr 2, 2025 to A…" at bounding box center [784, 344] width 1568 height 624
